Goal: Communication & Community: Share content

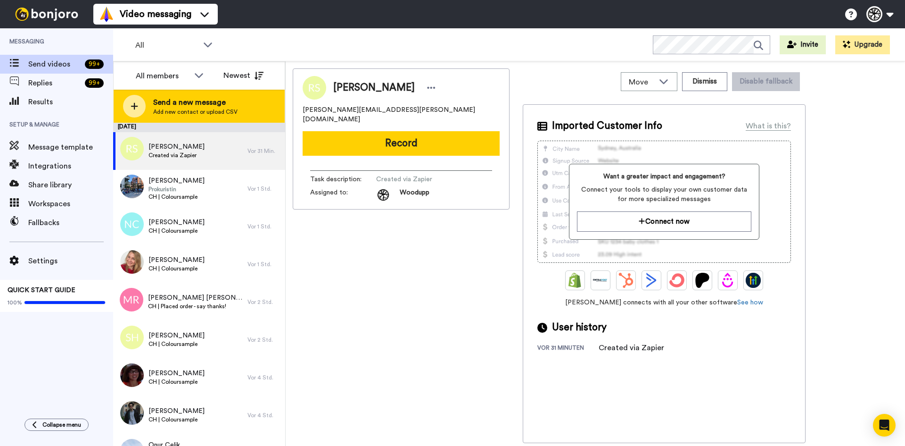
click at [200, 112] on span "Add new contact or upload CSV" at bounding box center [195, 112] width 84 height 8
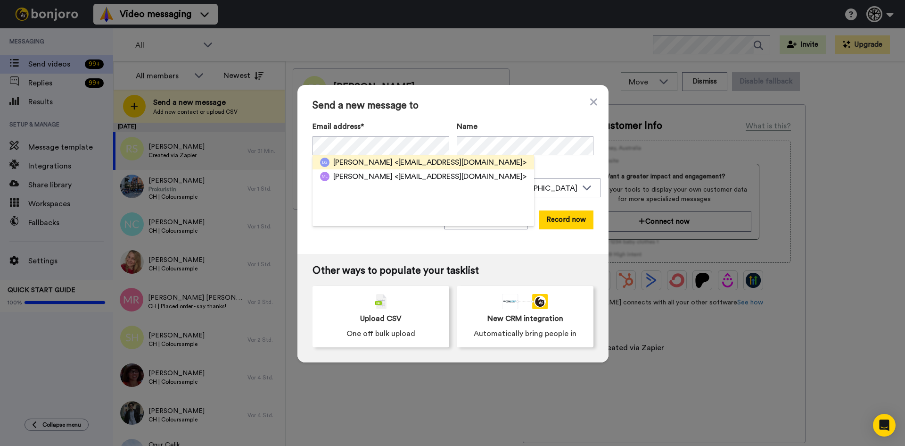
click at [417, 158] on span "<[EMAIL_ADDRESS][DOMAIN_NAME]>" at bounding box center [461, 162] width 132 height 11
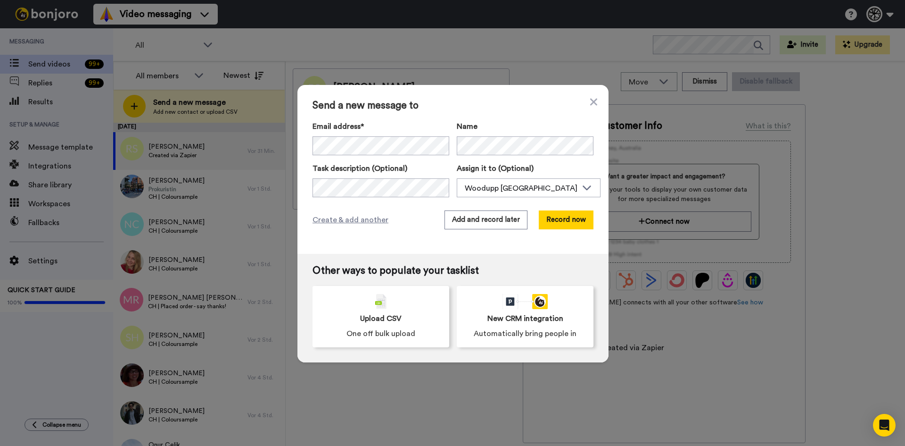
click at [379, 212] on div "Create & add another Add and record later Record now" at bounding box center [453, 219] width 281 height 19
click at [376, 217] on span "Create & add another" at bounding box center [351, 219] width 76 height 11
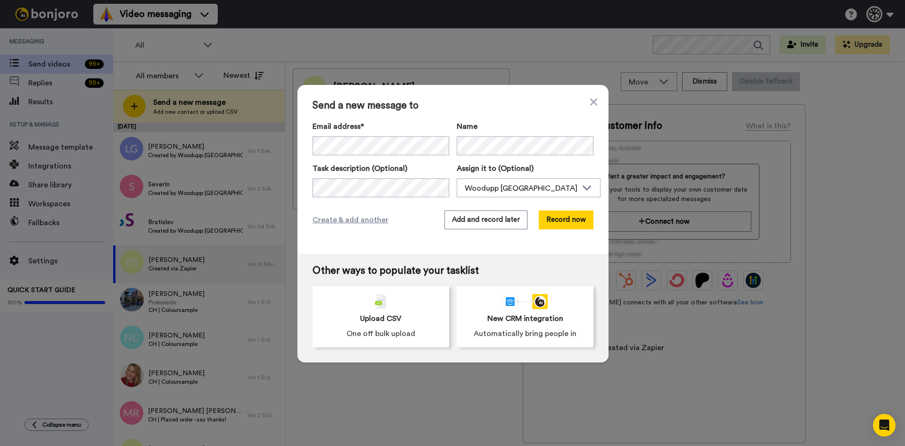
click at [666, 256] on div "Send a new message to Email address* [GEOGRAPHIC_DATA] <[EMAIL_ADDRESS][DOMAIN_…" at bounding box center [452, 223] width 905 height 446
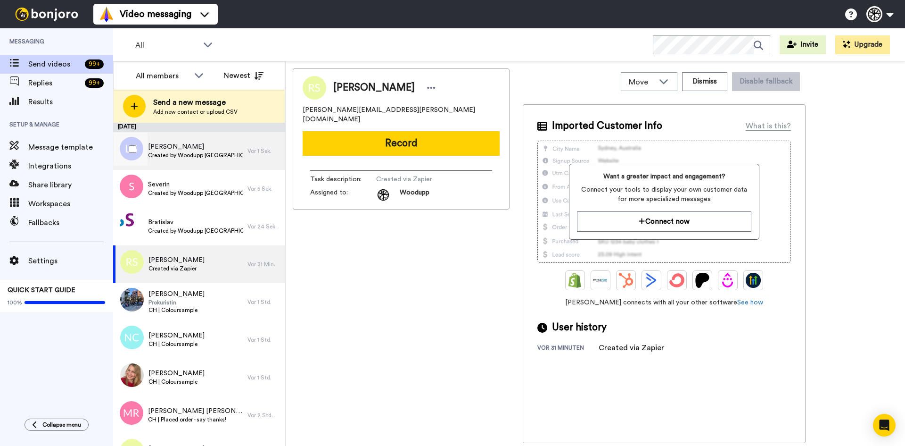
click at [175, 159] on div "[PERSON_NAME] Created by Woodupp [GEOGRAPHIC_DATA]" at bounding box center [195, 151] width 95 height 18
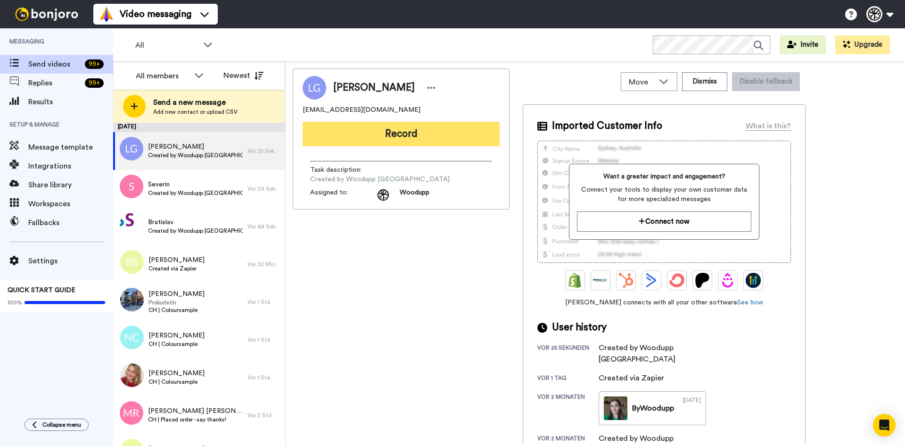
click at [397, 141] on button "Record" at bounding box center [401, 134] width 197 height 25
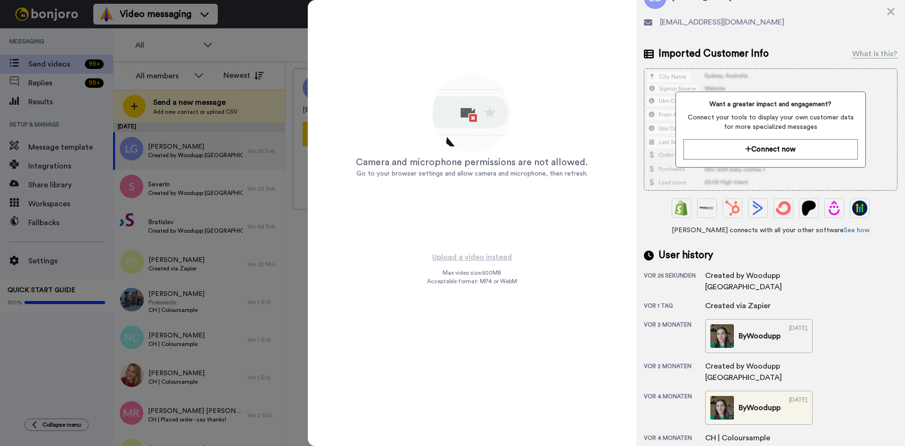
scroll to position [83, 0]
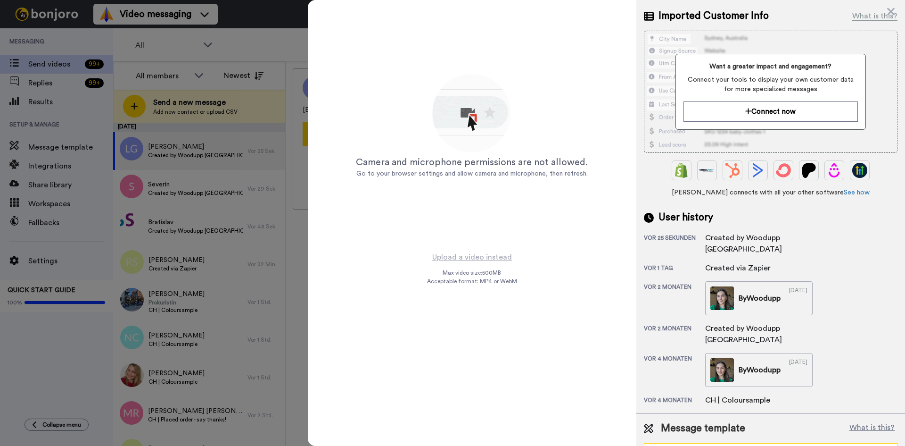
click at [764, 443] on div "CH-DE | Placed order - Say thanks!" at bounding box center [770, 451] width 253 height 17
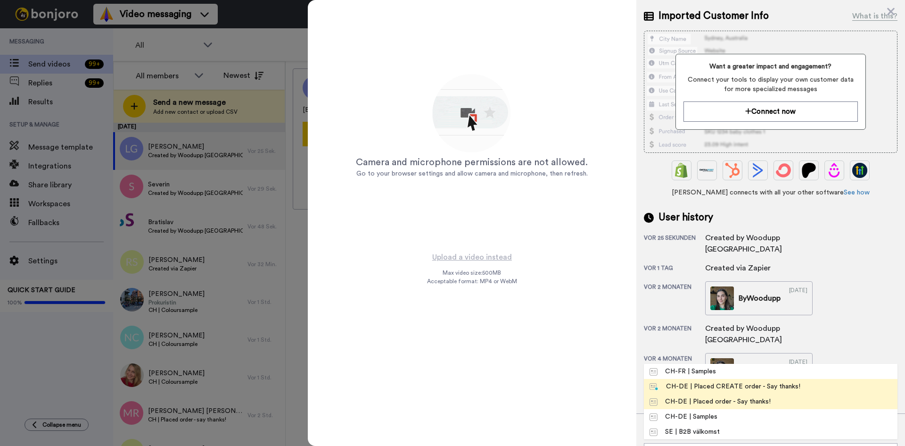
click at [740, 381] on div "CH-DE | Placed CREATE order - Say thanks!" at bounding box center [725, 385] width 151 height 9
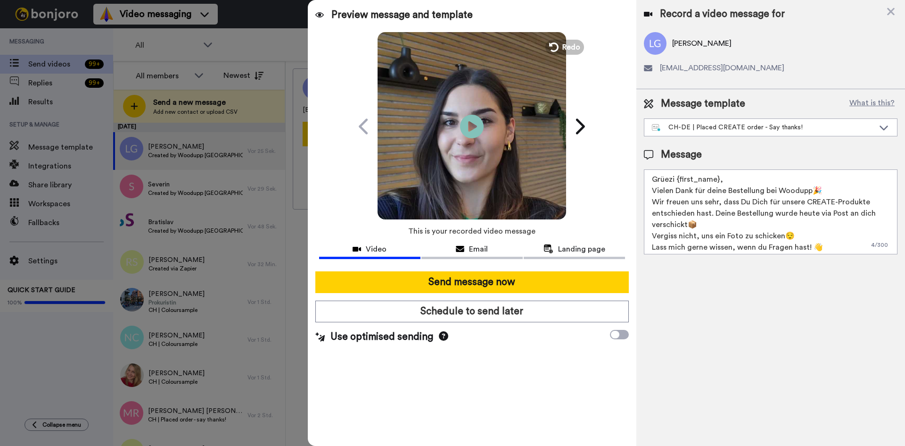
scroll to position [0, 0]
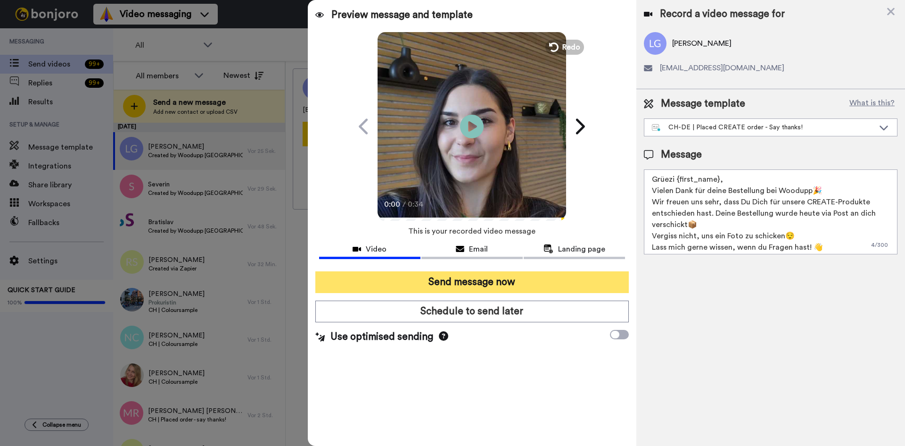
click at [521, 288] on button "Send message now" at bounding box center [472, 282] width 314 height 22
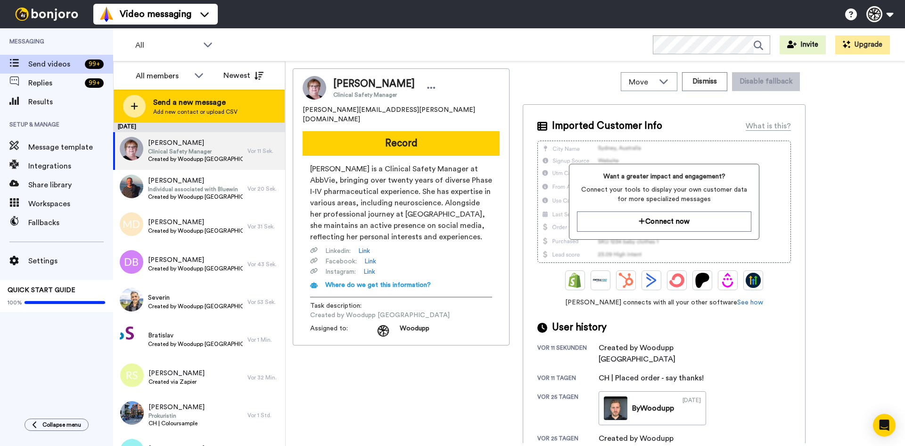
click at [178, 102] on span "Send a new message" at bounding box center [195, 102] width 84 height 11
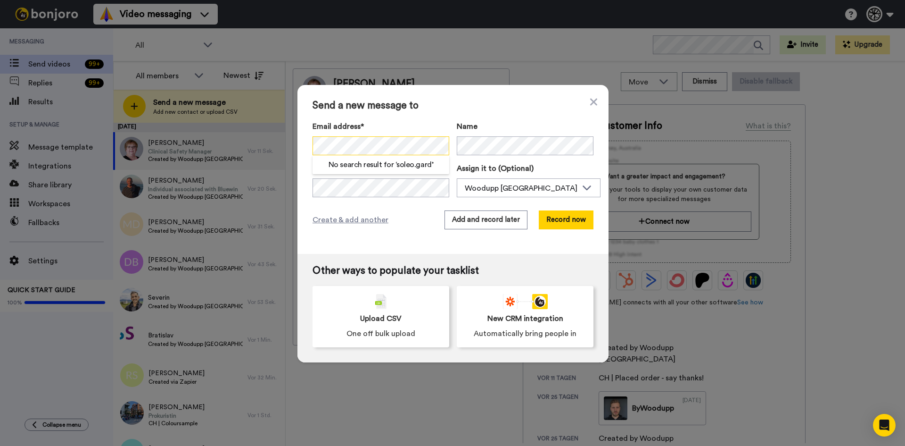
click at [276, 140] on div "Send a new message to Email address* No search result for ‘ soleo.gard ’ Name T…" at bounding box center [452, 223] width 905 height 446
click at [274, 136] on div "Send a new message to Email address* No search result for ‘ soleo.gard ’ Name T…" at bounding box center [452, 223] width 905 height 446
click at [341, 223] on span "Create & add another" at bounding box center [351, 219] width 76 height 11
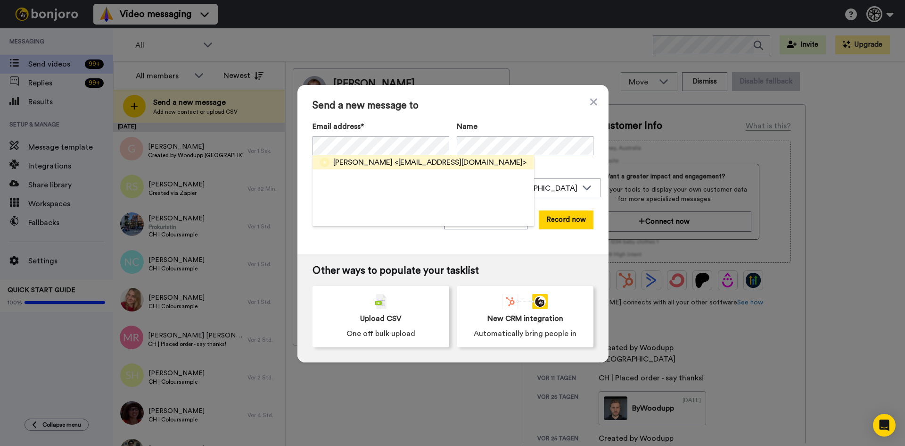
click at [395, 162] on span "<iva.rossy@gmail.com>" at bounding box center [461, 162] width 132 height 11
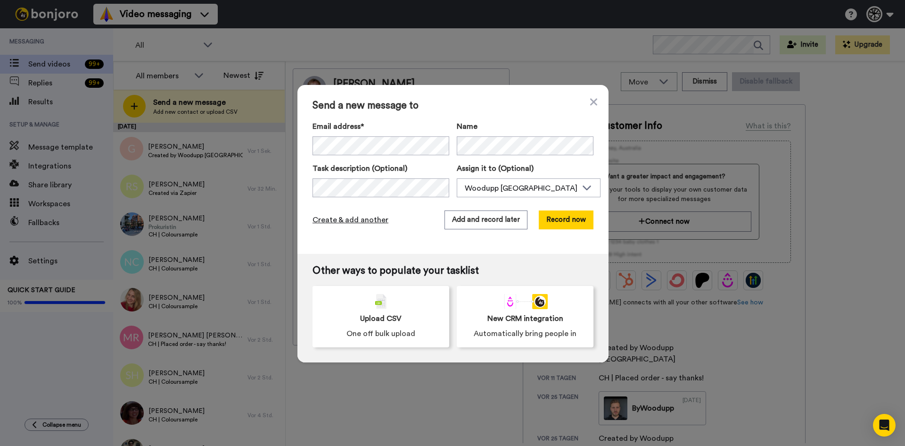
click at [322, 215] on span "Create & add another" at bounding box center [351, 219] width 76 height 11
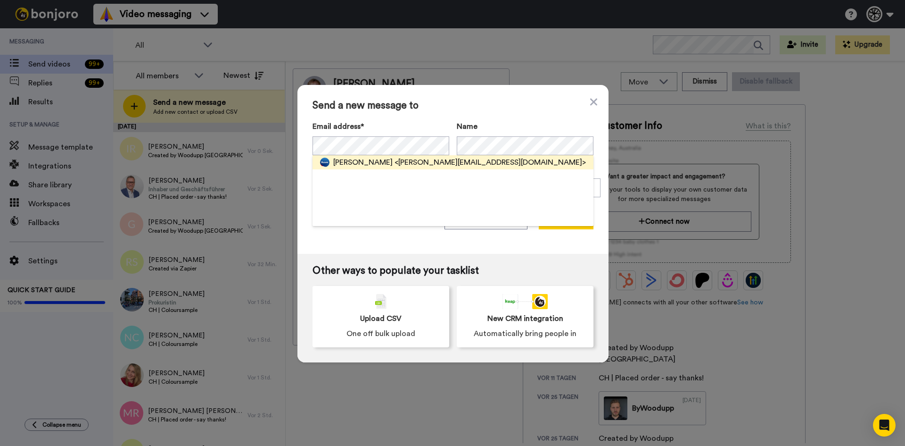
click at [430, 157] on span "<antoine.garnier@bluewin.ch>" at bounding box center [490, 162] width 191 height 11
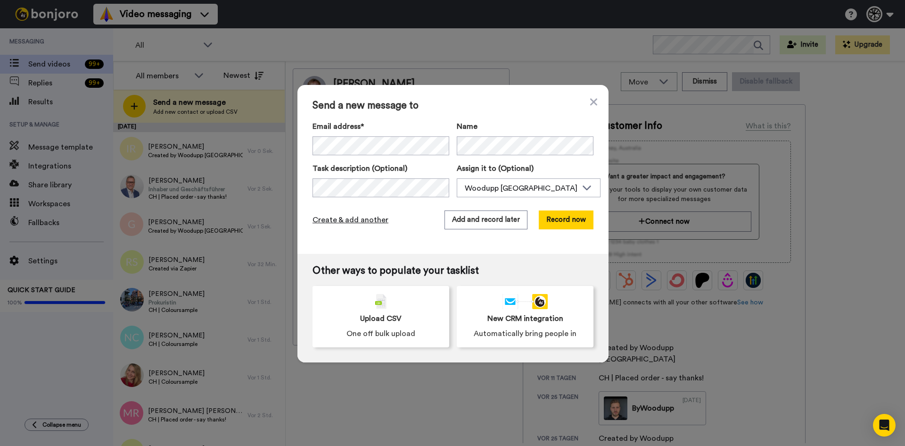
click at [350, 219] on span "Create & add another" at bounding box center [351, 219] width 76 height 11
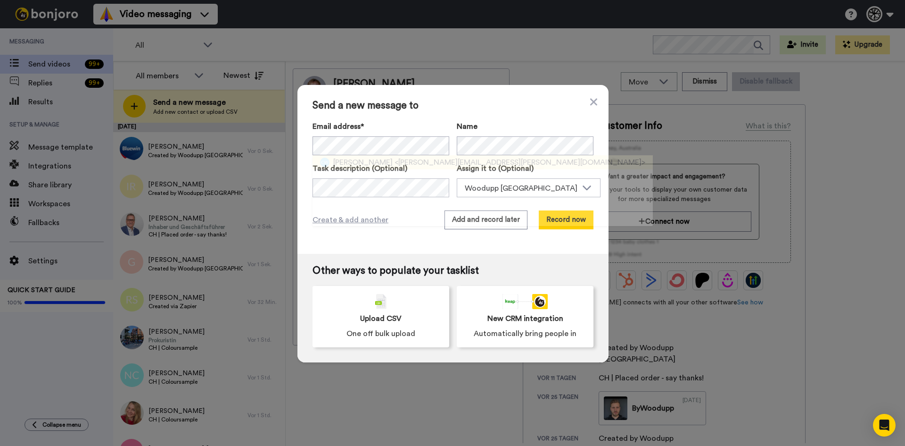
click at [389, 155] on div "Camille Wagschal <camille.gante@gmail.com>" at bounding box center [483, 162] width 340 height 14
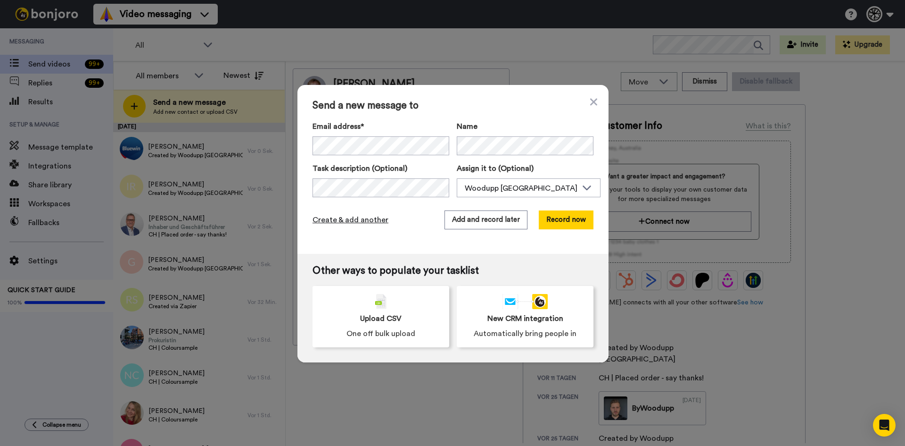
click at [349, 224] on span "Create & add another" at bounding box center [351, 219] width 76 height 11
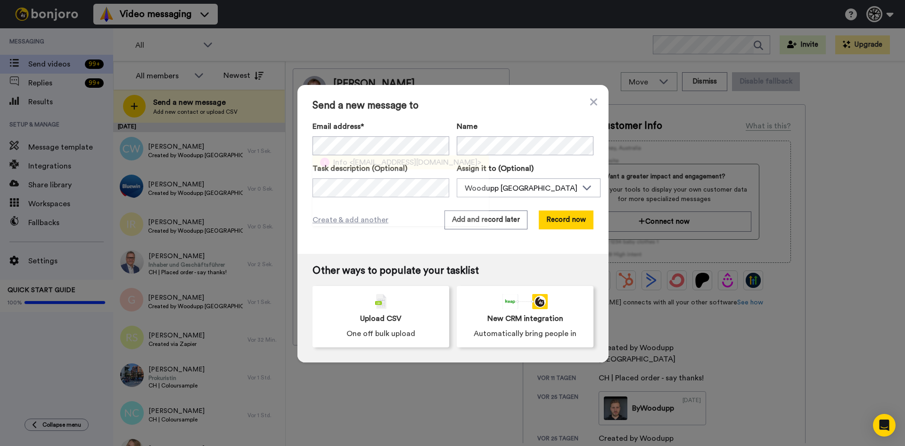
click at [404, 161] on span "<info@geissbuhler.ch>" at bounding box center [415, 162] width 132 height 11
click at [337, 216] on span "Create & add another" at bounding box center [351, 219] width 76 height 11
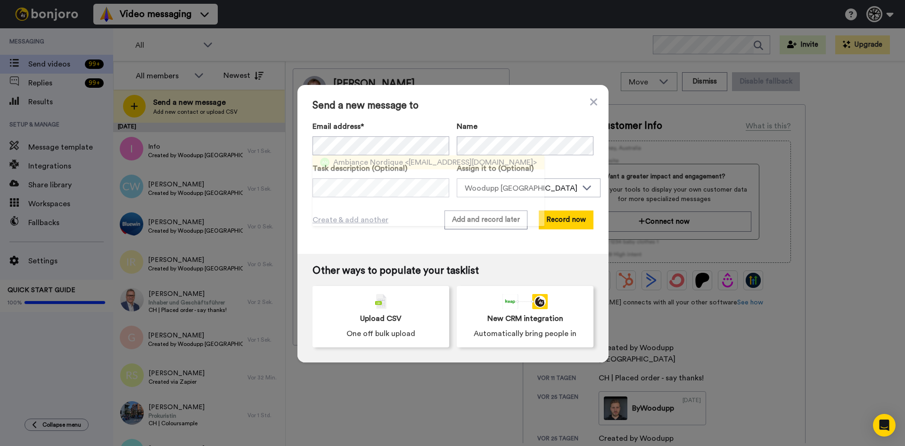
click at [439, 163] on span "<deco@ambiance-nordique.ch>" at bounding box center [471, 162] width 132 height 11
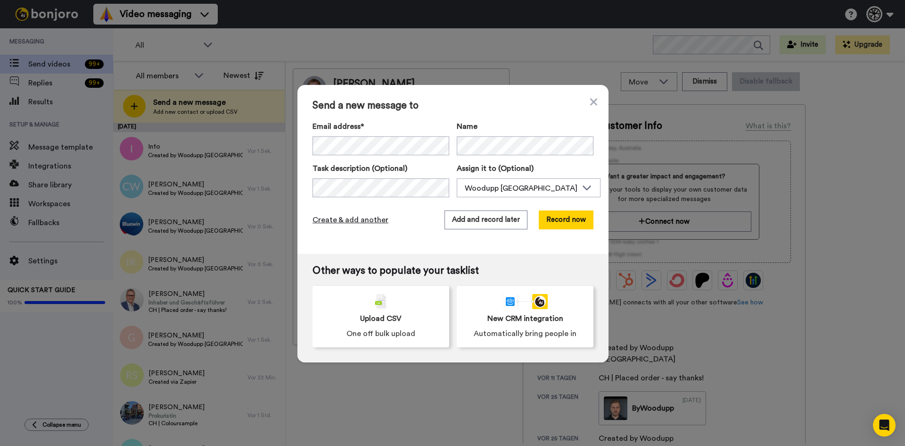
click at [362, 217] on span "Create & add another" at bounding box center [351, 219] width 76 height 11
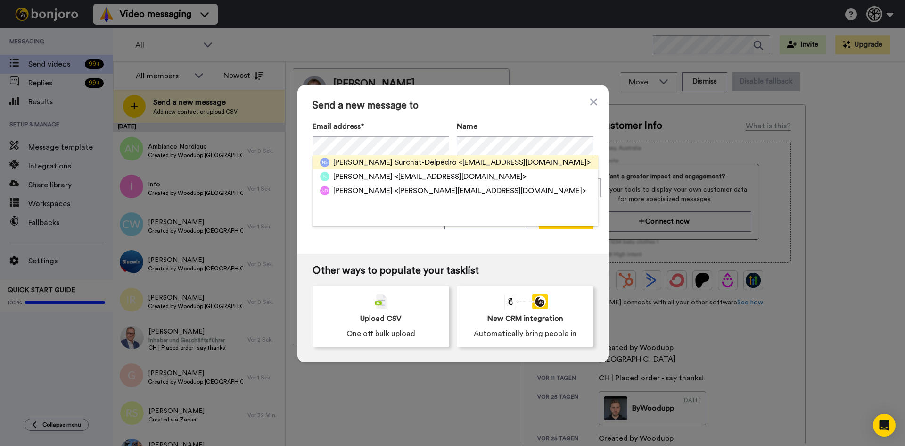
click at [486, 162] on span "<n.delpedro@gmail.com>" at bounding box center [525, 162] width 132 height 11
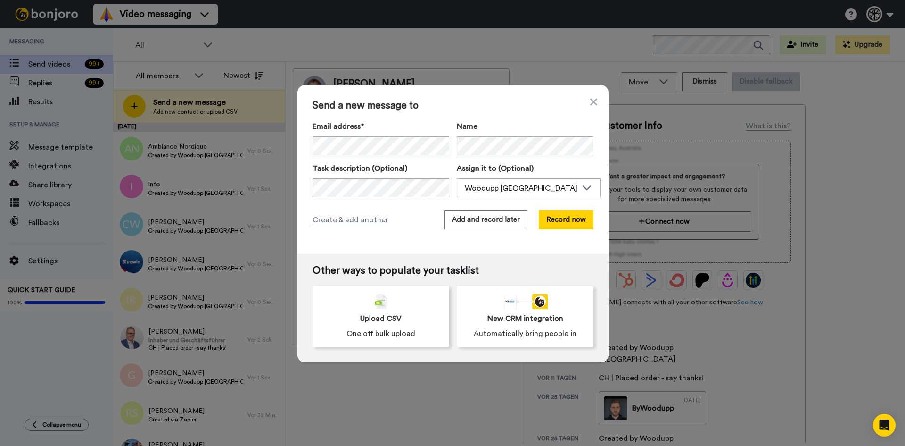
click at [358, 213] on div "Create & add another Add and record later Record now" at bounding box center [453, 219] width 281 height 19
click at [335, 222] on span "Create & add another" at bounding box center [351, 219] width 76 height 11
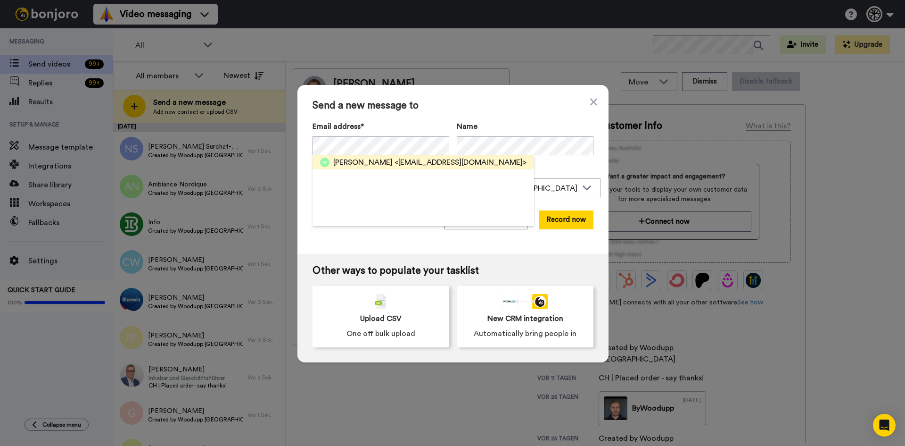
click at [395, 163] on span "<vinalbon@gmail.com>" at bounding box center [461, 162] width 132 height 11
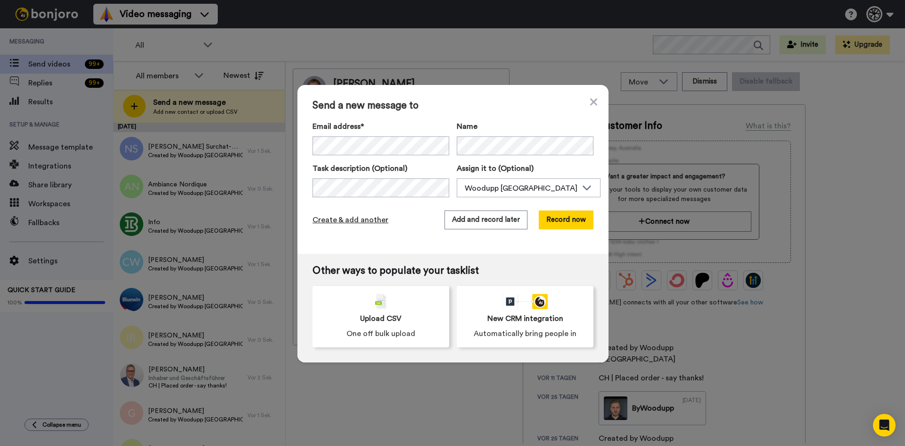
click at [327, 217] on span "Create & add another" at bounding box center [351, 219] width 76 height 11
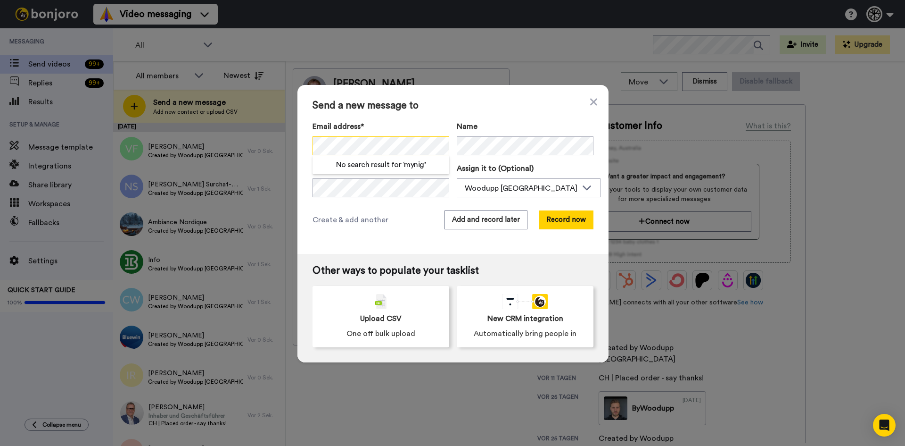
click at [54, 159] on div "Send a new message to Email address* No search result for ‘ mynig ’ Name Task d…" at bounding box center [452, 223] width 905 height 446
click at [354, 218] on span "Create & add another" at bounding box center [351, 219] width 76 height 11
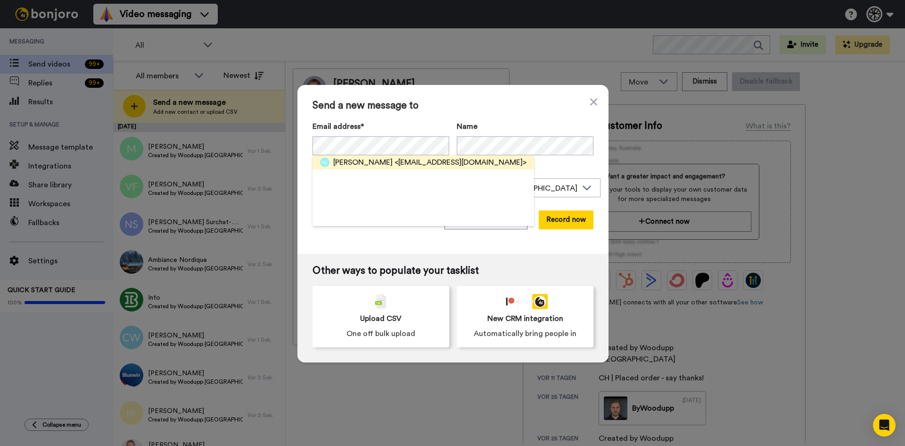
click at [475, 162] on span "<noemie.carera@gmail.com>" at bounding box center [461, 162] width 132 height 11
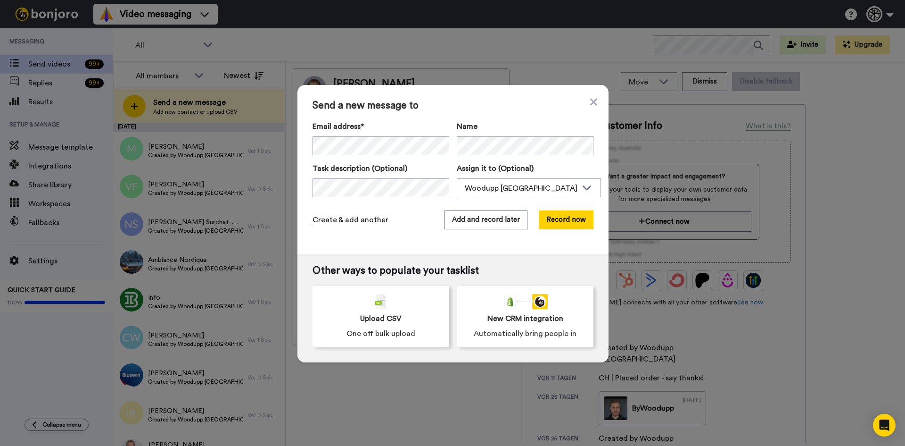
click at [362, 217] on span "Create & add another" at bounding box center [351, 219] width 76 height 11
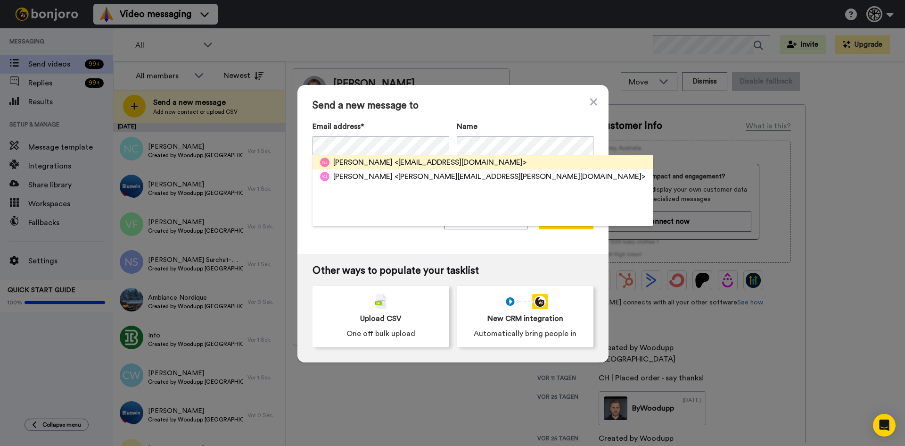
click at [438, 164] on span "<joraynoemie@gmail.com>" at bounding box center [461, 162] width 132 height 11
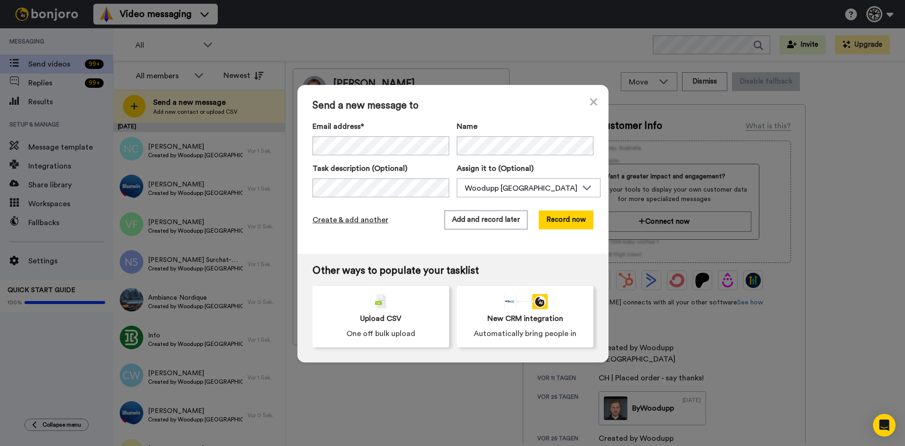
click at [344, 218] on span "Create & add another" at bounding box center [351, 219] width 76 height 11
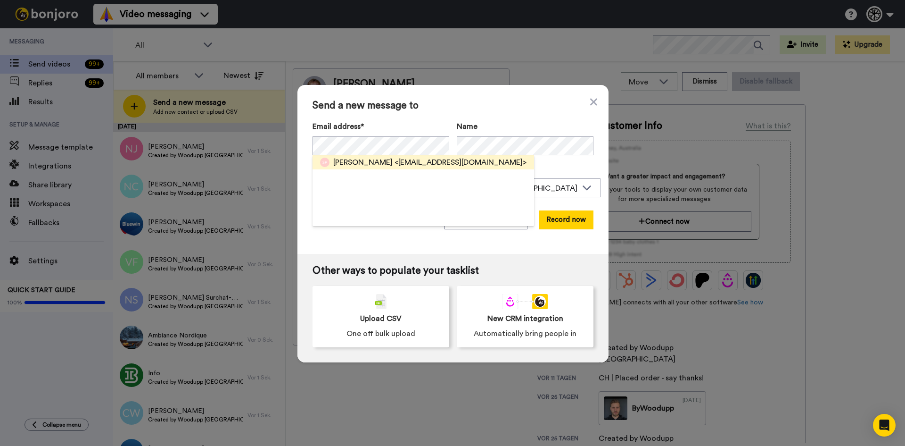
click at [445, 160] on span "<pannat_s@hotmail.com>" at bounding box center [461, 162] width 132 height 11
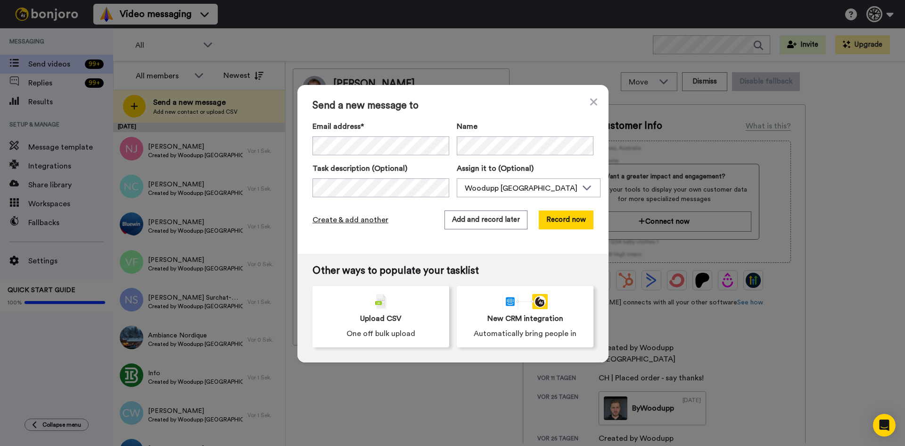
click at [349, 214] on span "Create & add another" at bounding box center [351, 219] width 76 height 11
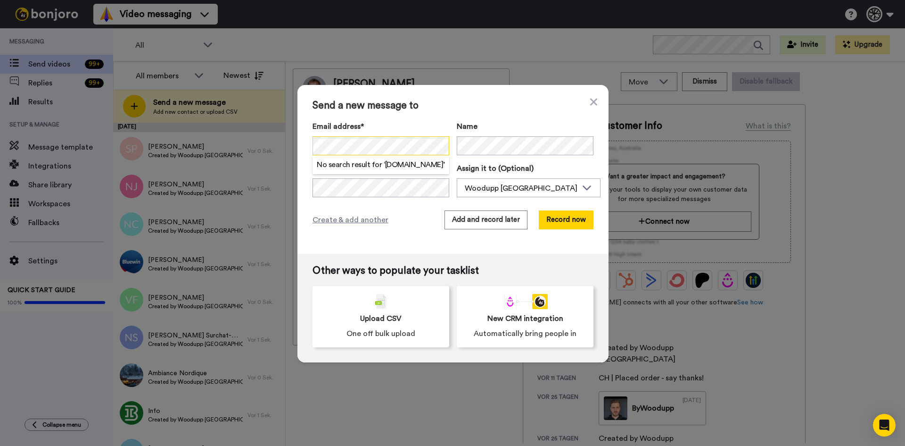
click at [239, 165] on div "Send a new message to Email address* No search result for ‘ sebastien.hu ’ Name…" at bounding box center [452, 223] width 905 height 446
click at [363, 220] on span "Create & add another" at bounding box center [351, 219] width 76 height 11
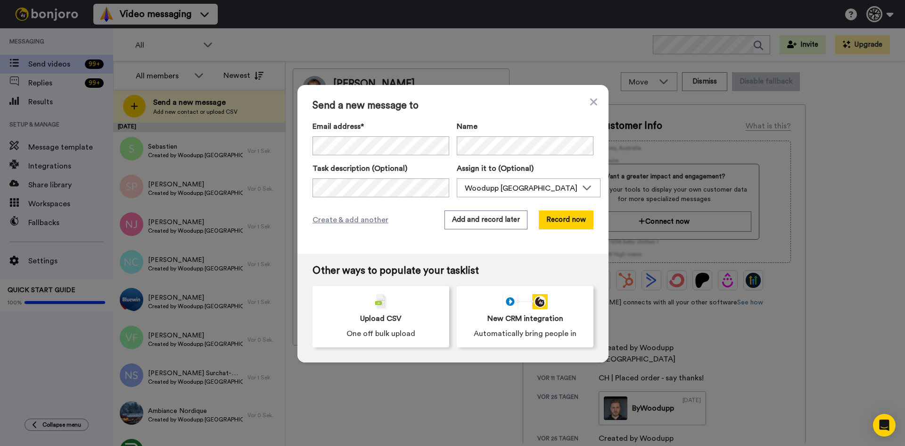
click at [641, 140] on div "Send a new message to Email address* Severin <severin.saegesser@bluewin.ch> Bra…" at bounding box center [452, 223] width 905 height 446
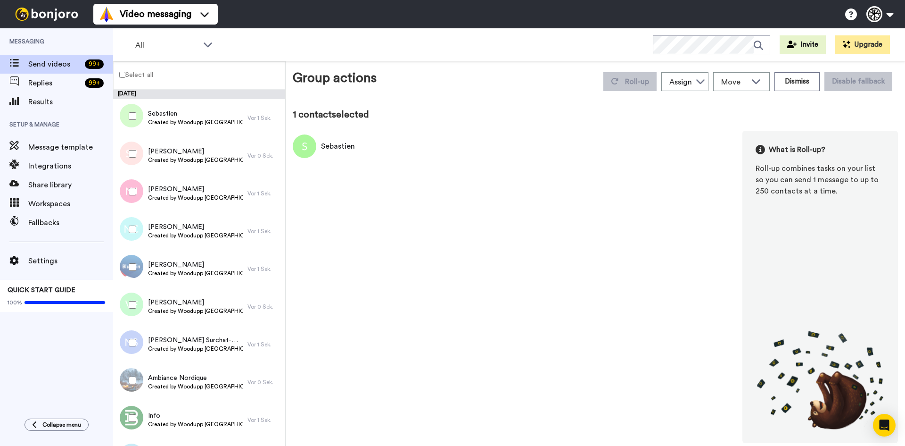
click at [132, 149] on div at bounding box center [131, 153] width 34 height 33
click at [144, 187] on div at bounding box center [131, 191] width 34 height 33
click at [134, 220] on div at bounding box center [131, 229] width 34 height 33
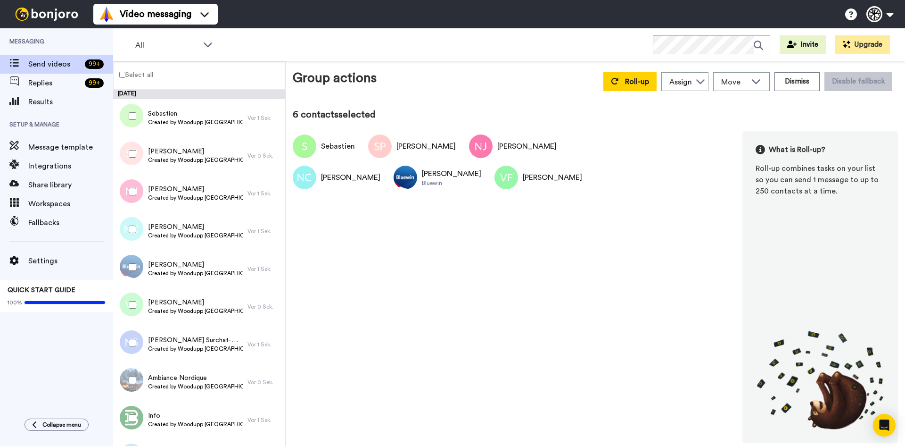
click at [124, 339] on div at bounding box center [131, 342] width 34 height 33
click at [123, 379] on div at bounding box center [131, 380] width 34 height 33
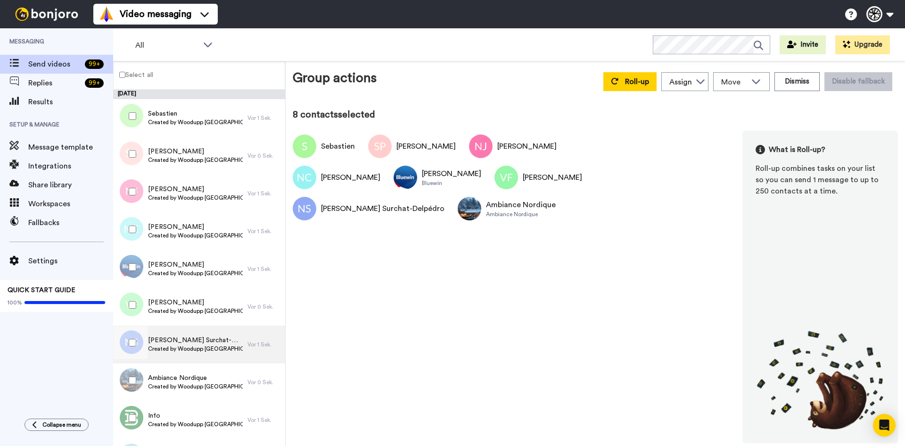
scroll to position [189, 0]
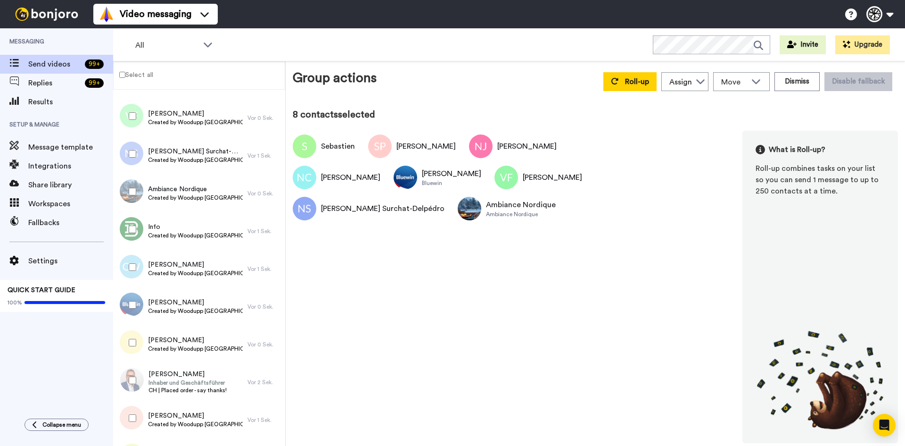
click at [139, 230] on div at bounding box center [131, 229] width 34 height 33
drag, startPoint x: 134, startPoint y: 272, endPoint x: 132, endPoint y: 295, distance: 23.1
click at [134, 272] on div at bounding box center [131, 266] width 34 height 33
click at [132, 312] on div at bounding box center [131, 304] width 34 height 33
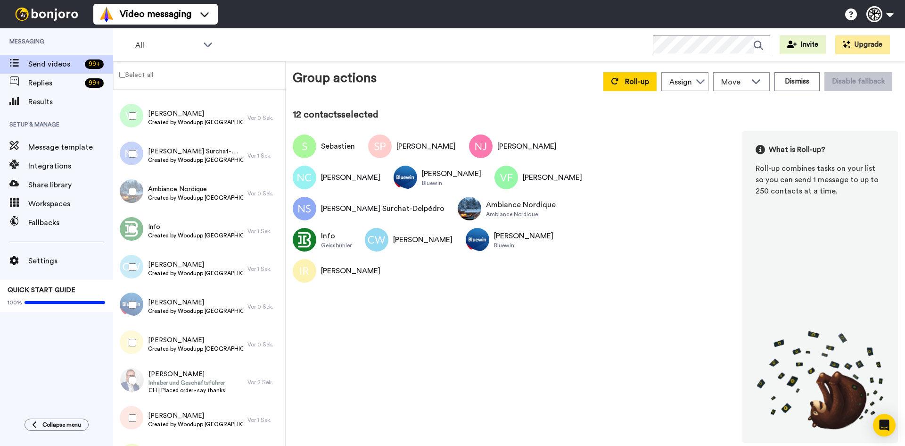
click at [132, 374] on div at bounding box center [131, 380] width 34 height 33
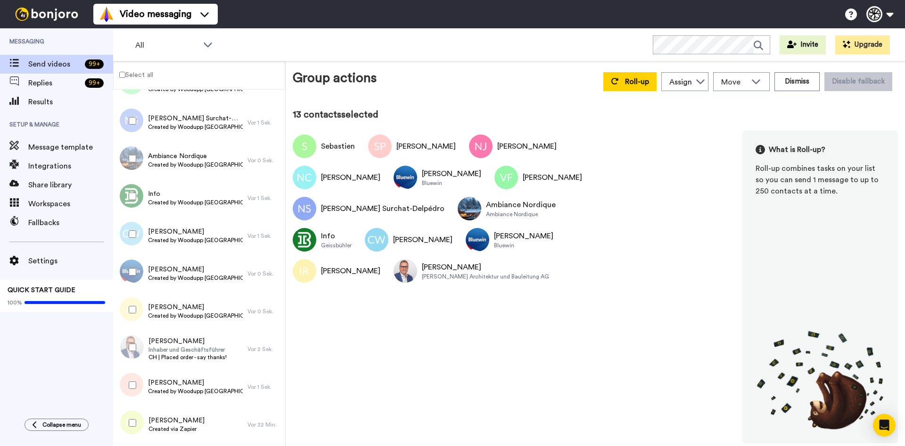
scroll to position [236, 0]
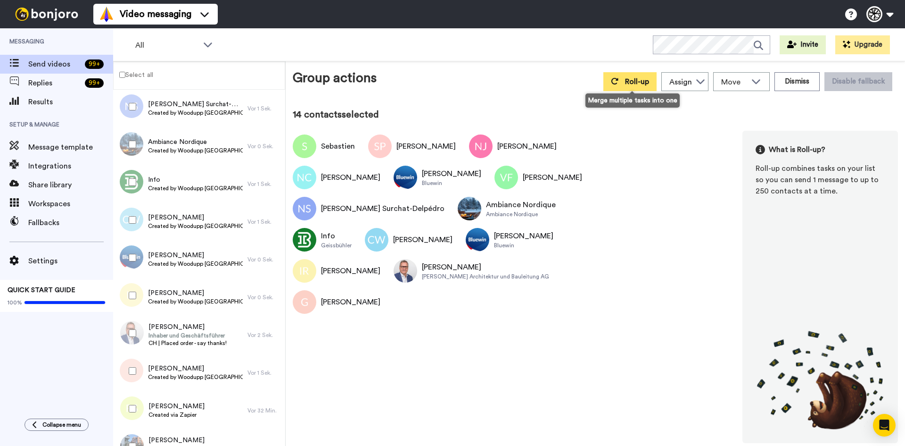
click at [619, 80] on icon at bounding box center [614, 81] width 7 height 7
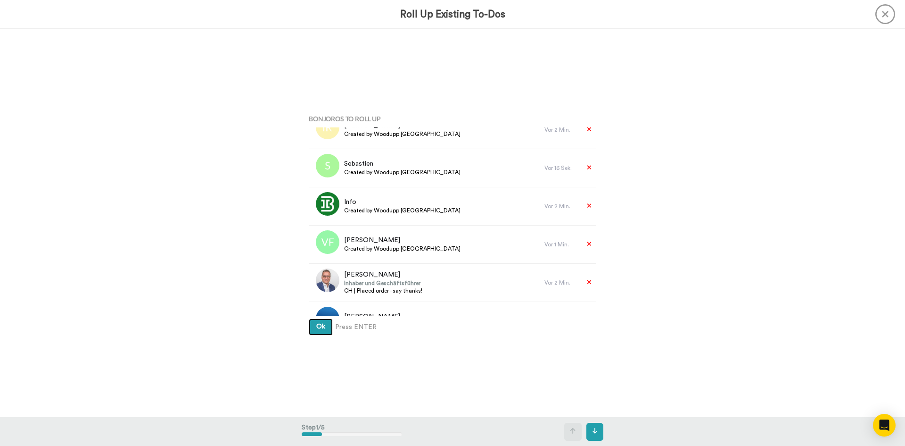
scroll to position [189, 0]
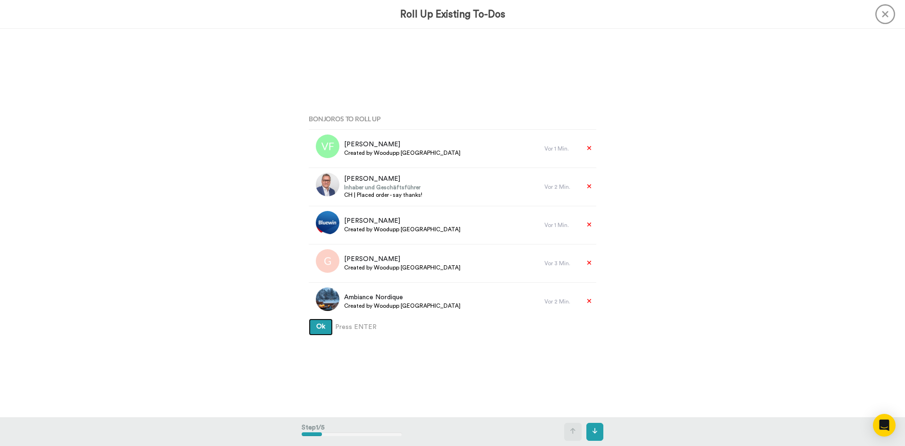
click at [316, 325] on span "Ok" at bounding box center [320, 326] width 9 height 7
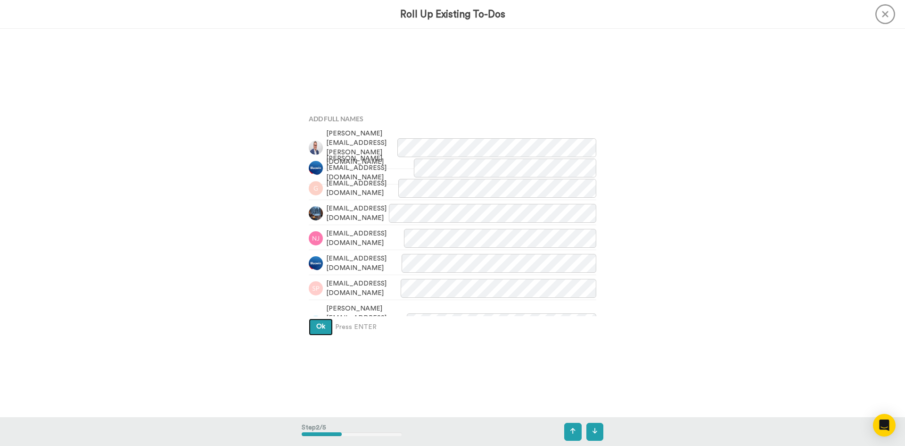
click at [322, 321] on button "Ok" at bounding box center [321, 326] width 24 height 17
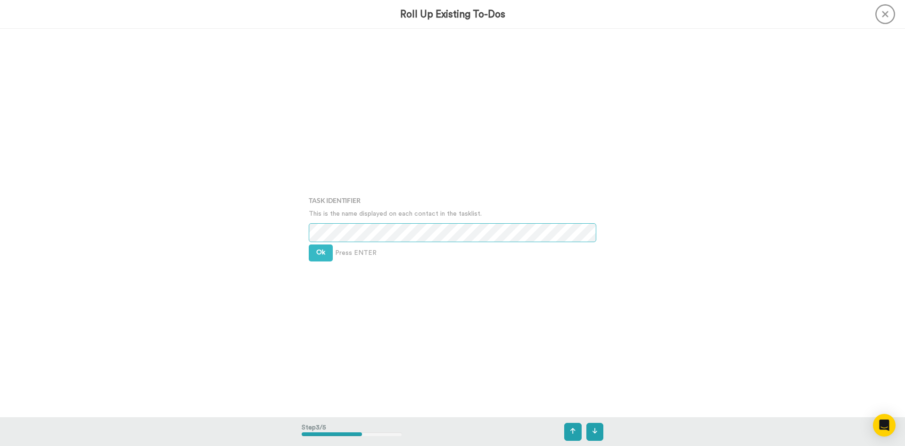
scroll to position [776, 0]
click at [312, 259] on div "Task Identifier This is the name displayed on each contact in the tasklist. Ok …" at bounding box center [453, 222] width 302 height 223
click at [318, 248] on span "Ok" at bounding box center [320, 248] width 9 height 7
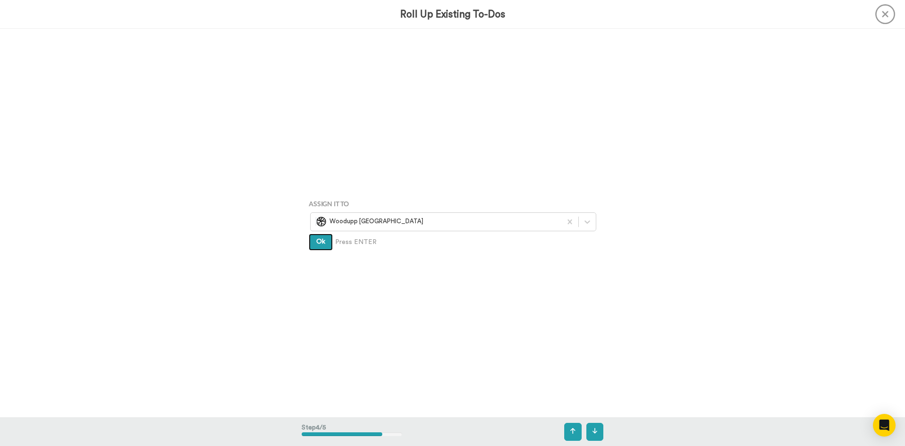
click at [317, 240] on span "Ok" at bounding box center [320, 241] width 9 height 7
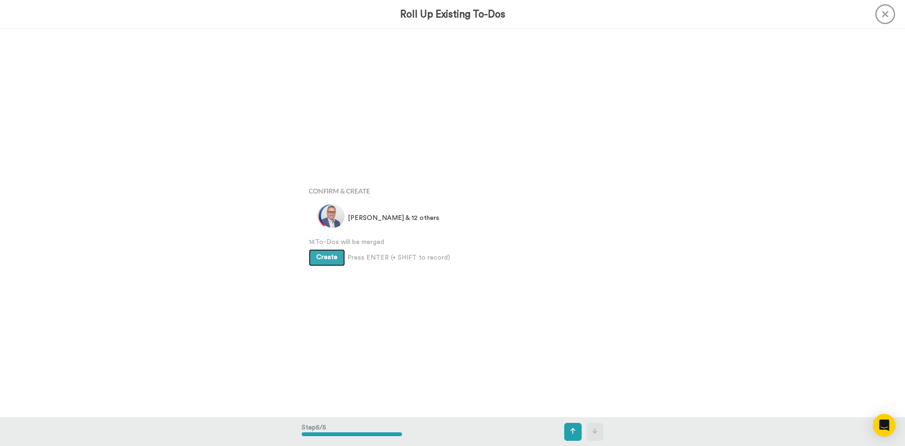
scroll to position [1552, 0]
click at [320, 253] on span "Create" at bounding box center [326, 255] width 21 height 7
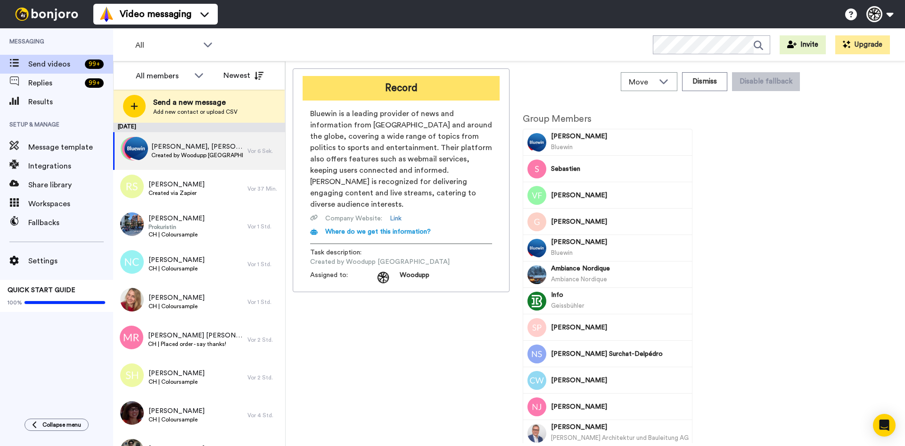
click at [412, 85] on button "Record" at bounding box center [401, 88] width 197 height 25
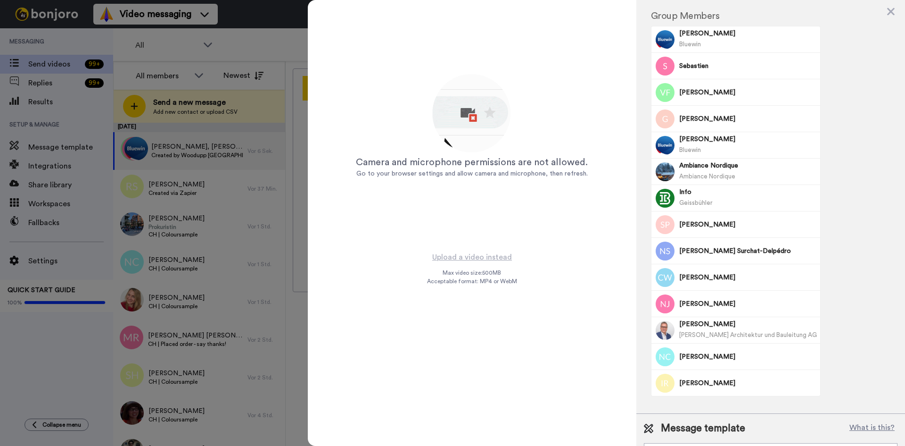
scroll to position [79, 0]
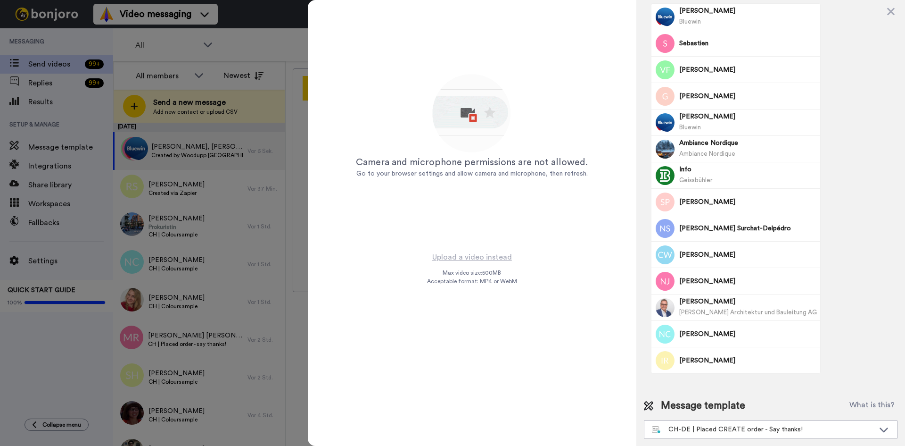
click at [466, 263] on div "Upload a video instead Max video size: 500 MB Acceptable format: MP4 or WebM" at bounding box center [472, 342] width 90 height 183
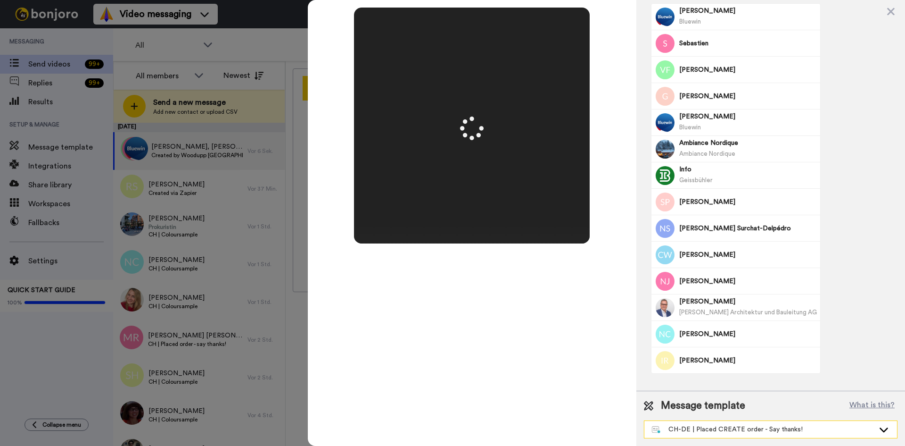
scroll to position [0, 0]
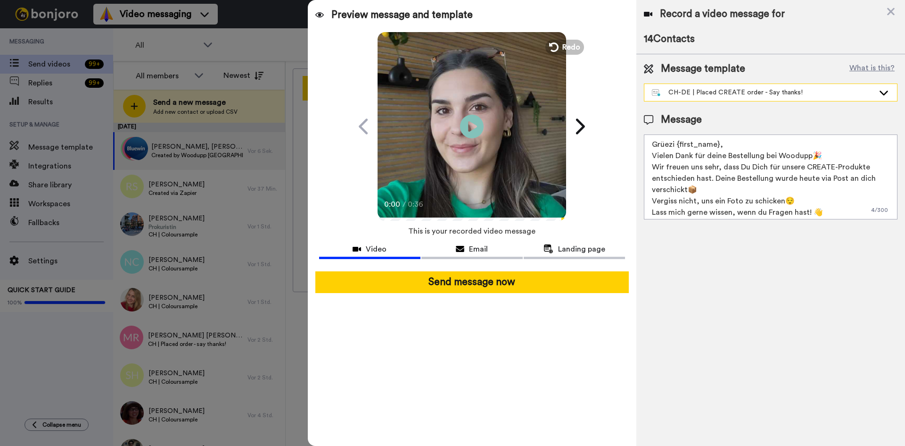
click at [703, 426] on div "Record a video message for 14 Contacts Message template What is this? CH-DE | P…" at bounding box center [770, 223] width 269 height 446
click at [723, 86] on div "CH-DE | Placed CREATE order - Say thanks!" at bounding box center [770, 92] width 253 height 17
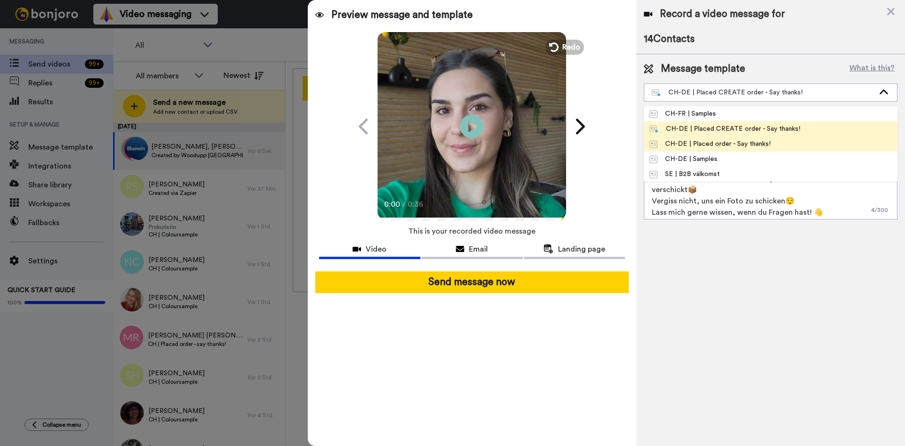
click at [733, 141] on div "CH-DE | Placed order - Say thanks!" at bounding box center [710, 143] width 121 height 9
type textarea "Grüezi {first_name}, Vielen Dank für Deine Bestellung bei Woodupp🎉 Wir freuen u…"
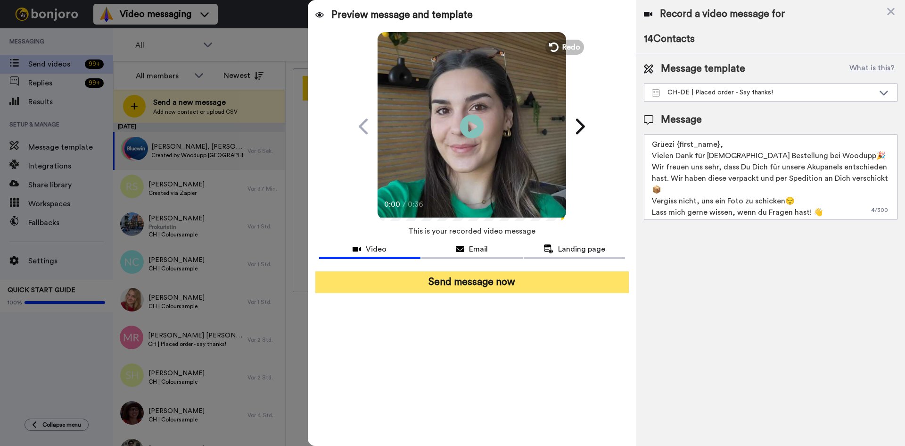
click at [558, 284] on button "Send message now" at bounding box center [472, 282] width 314 height 22
